Goal: Task Accomplishment & Management: Manage account settings

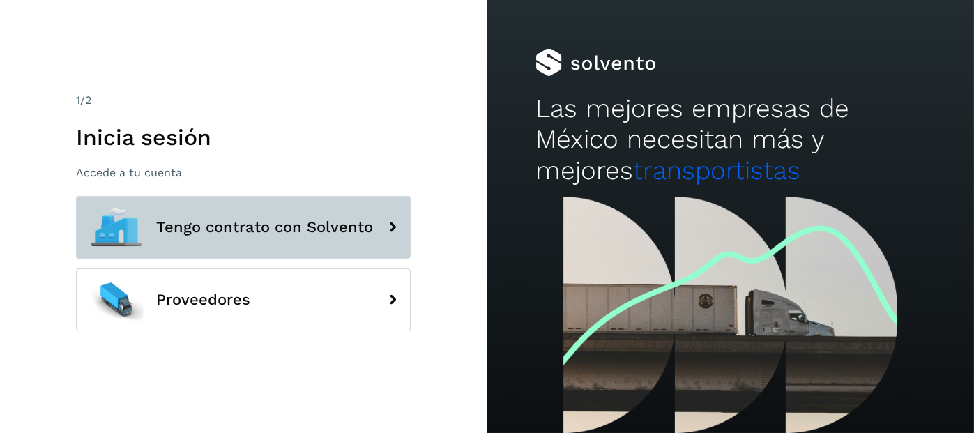
click at [234, 239] on button "Tengo contrato con Solvento" at bounding box center [243, 227] width 335 height 63
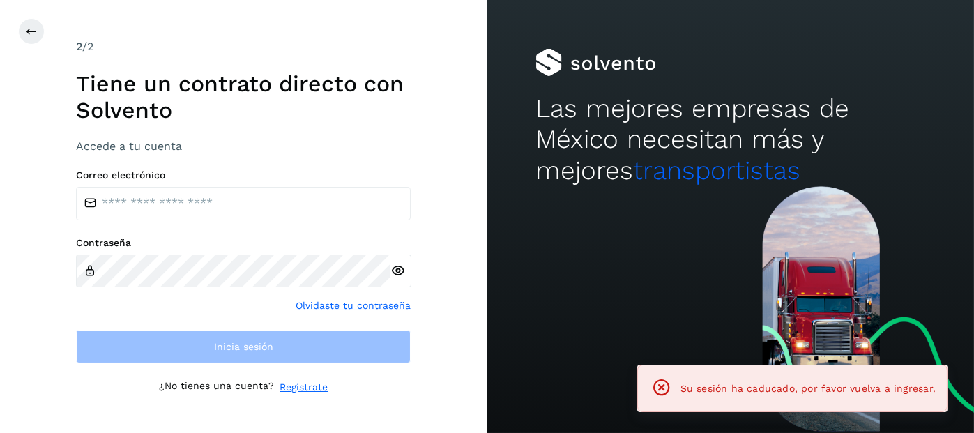
click at [672, 387] on icon at bounding box center [662, 388] width 20 height 20
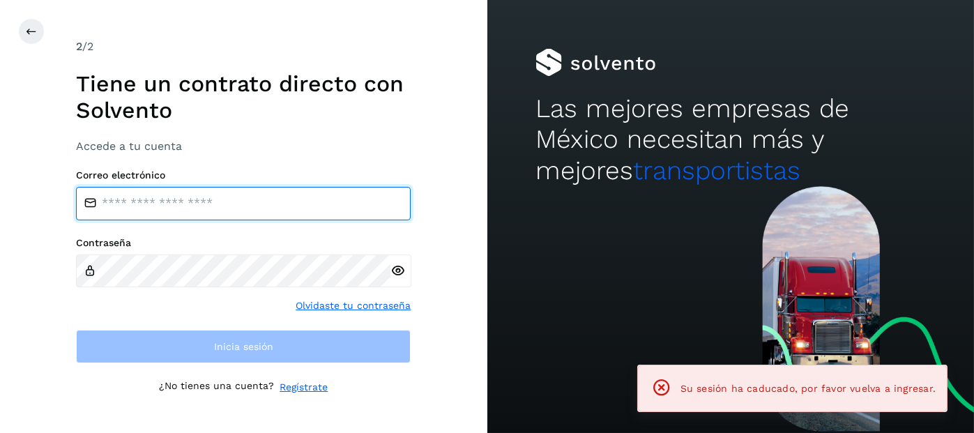
click at [229, 204] on input "email" at bounding box center [243, 203] width 335 height 33
type input "**********"
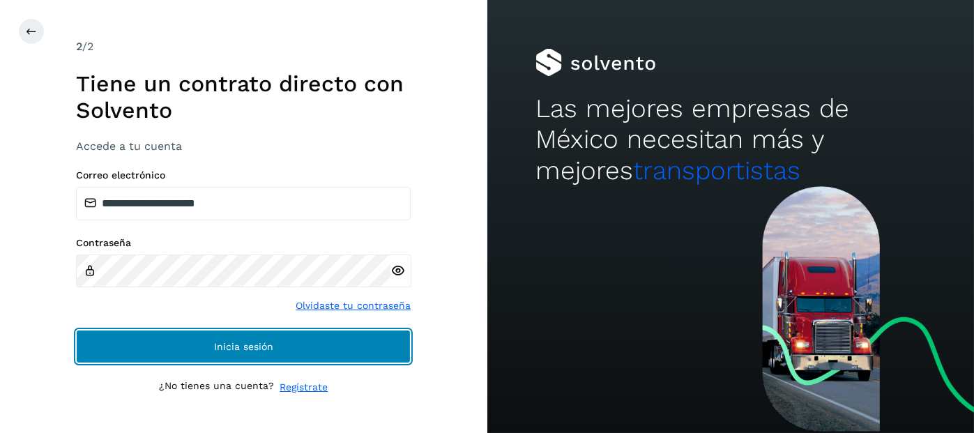
click at [212, 354] on button "Inicia sesión" at bounding box center [243, 346] width 335 height 33
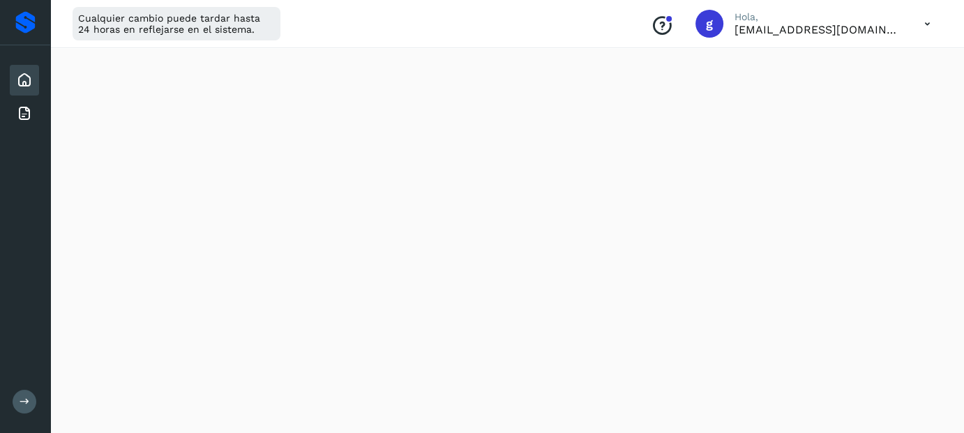
scroll to position [915, 0]
